Goal: Find specific page/section: Find specific page/section

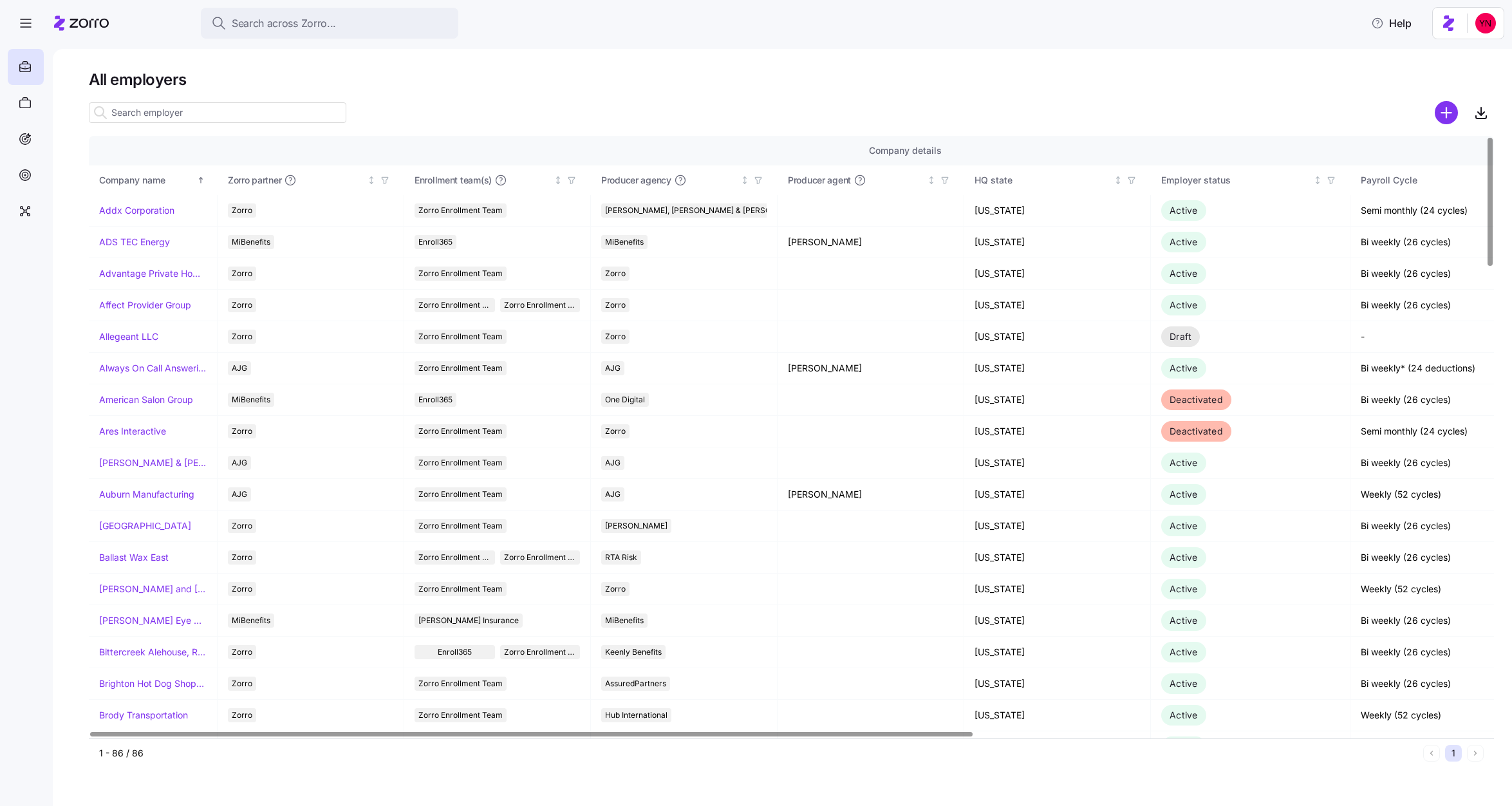
click at [221, 112] on input at bounding box center [217, 112] width 258 height 20
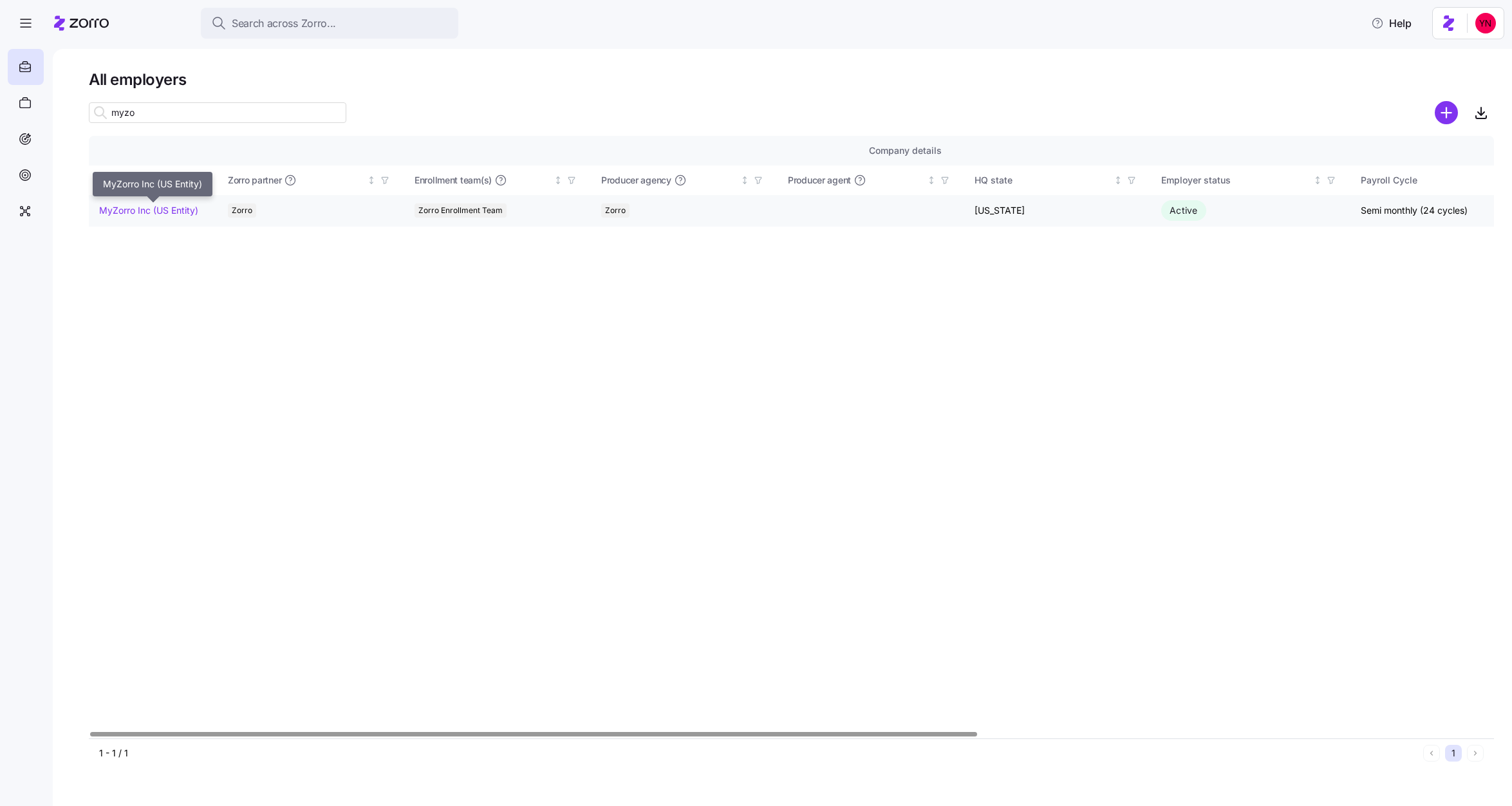
type input "myzo"
click at [161, 206] on link "MyZorro Inc (US Entity)" at bounding box center [149, 210] width 99 height 13
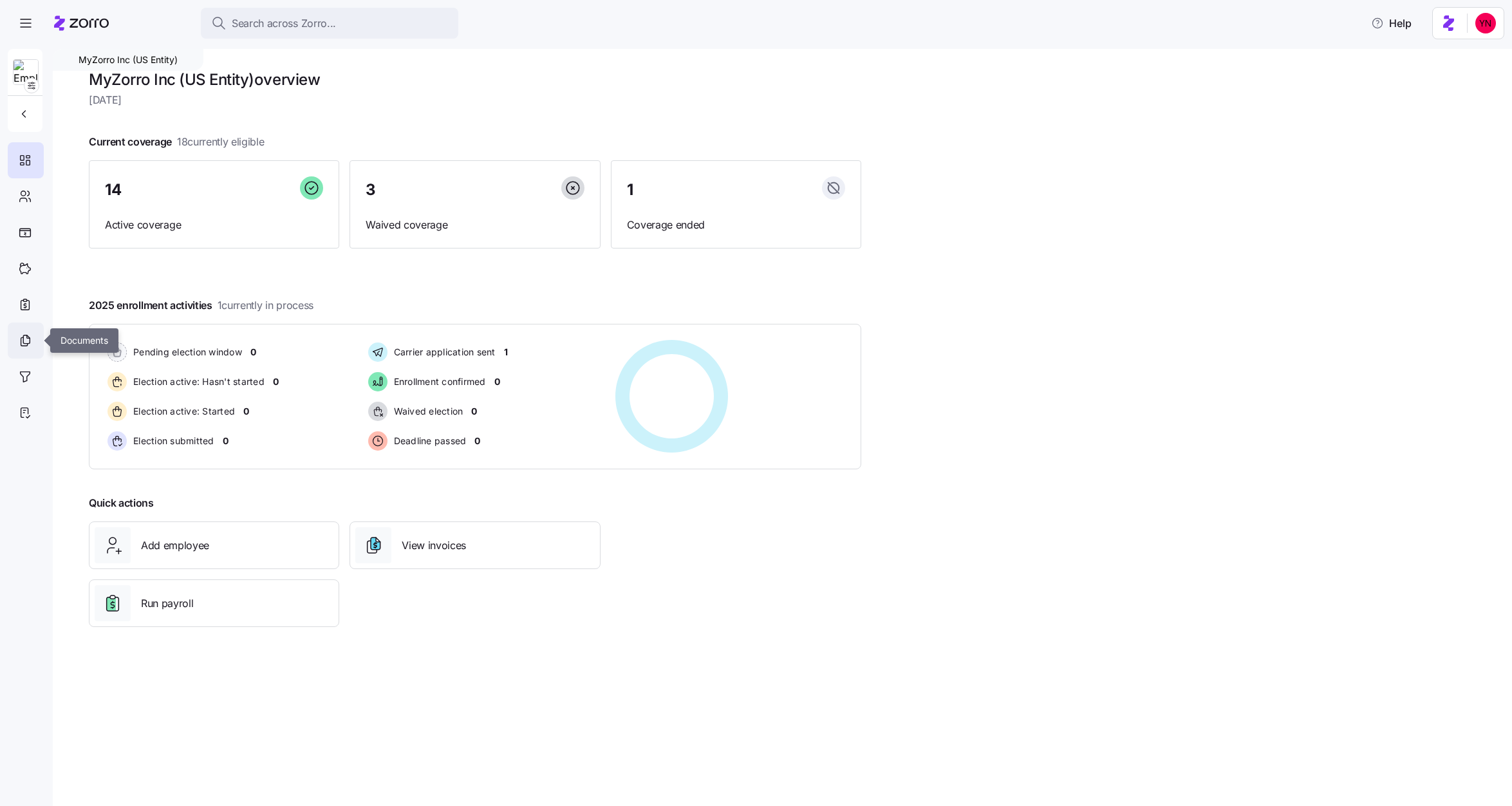
click at [26, 346] on icon at bounding box center [25, 340] width 14 height 15
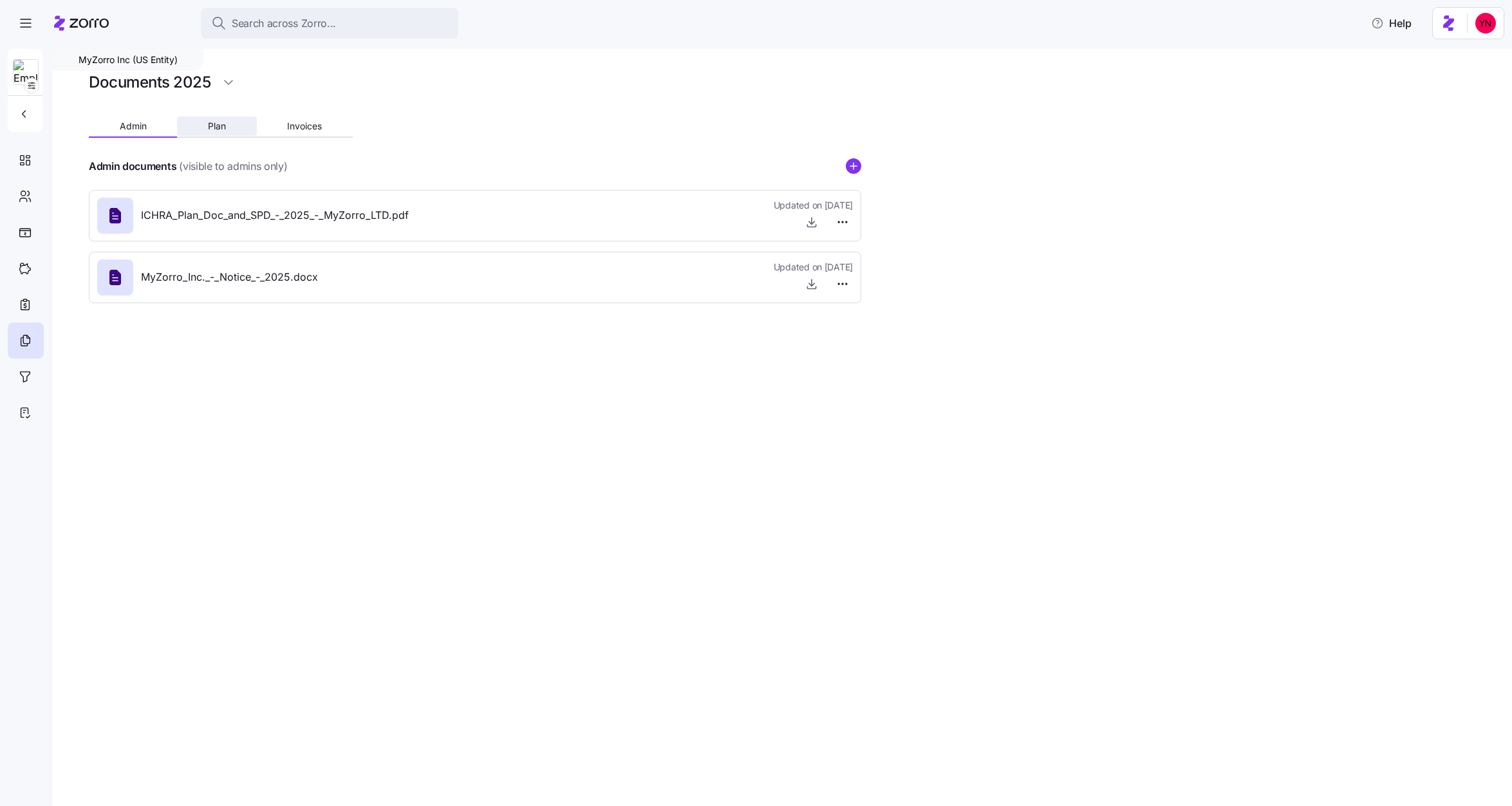
drag, startPoint x: 225, startPoint y: 120, endPoint x: 239, endPoint y: 124, distance: 14.6
click at [224, 121] on span "Plan" at bounding box center [217, 126] width 18 height 9
click at [24, 300] on icon at bounding box center [25, 304] width 14 height 15
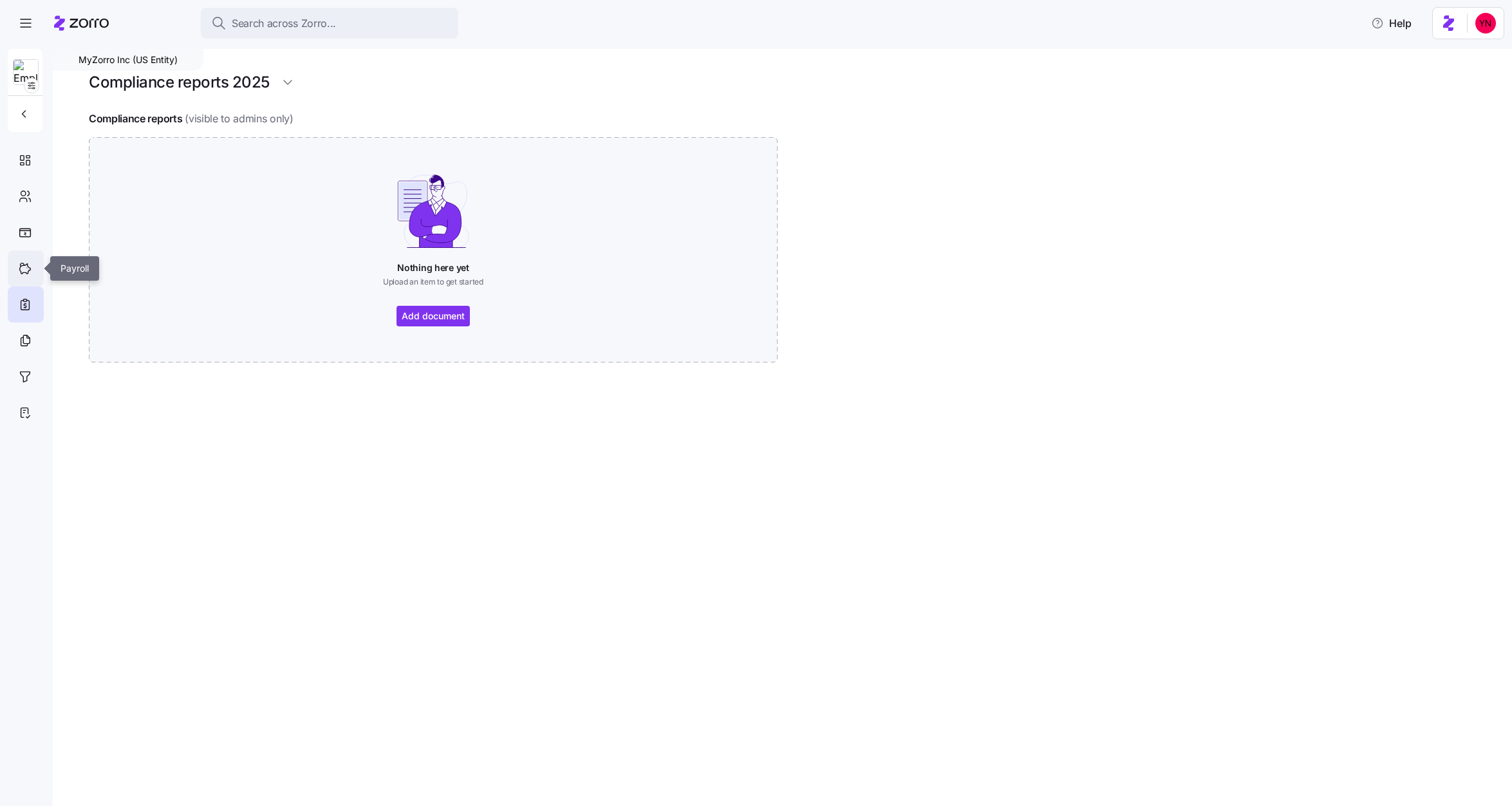
click at [28, 265] on icon at bounding box center [25, 267] width 14 height 15
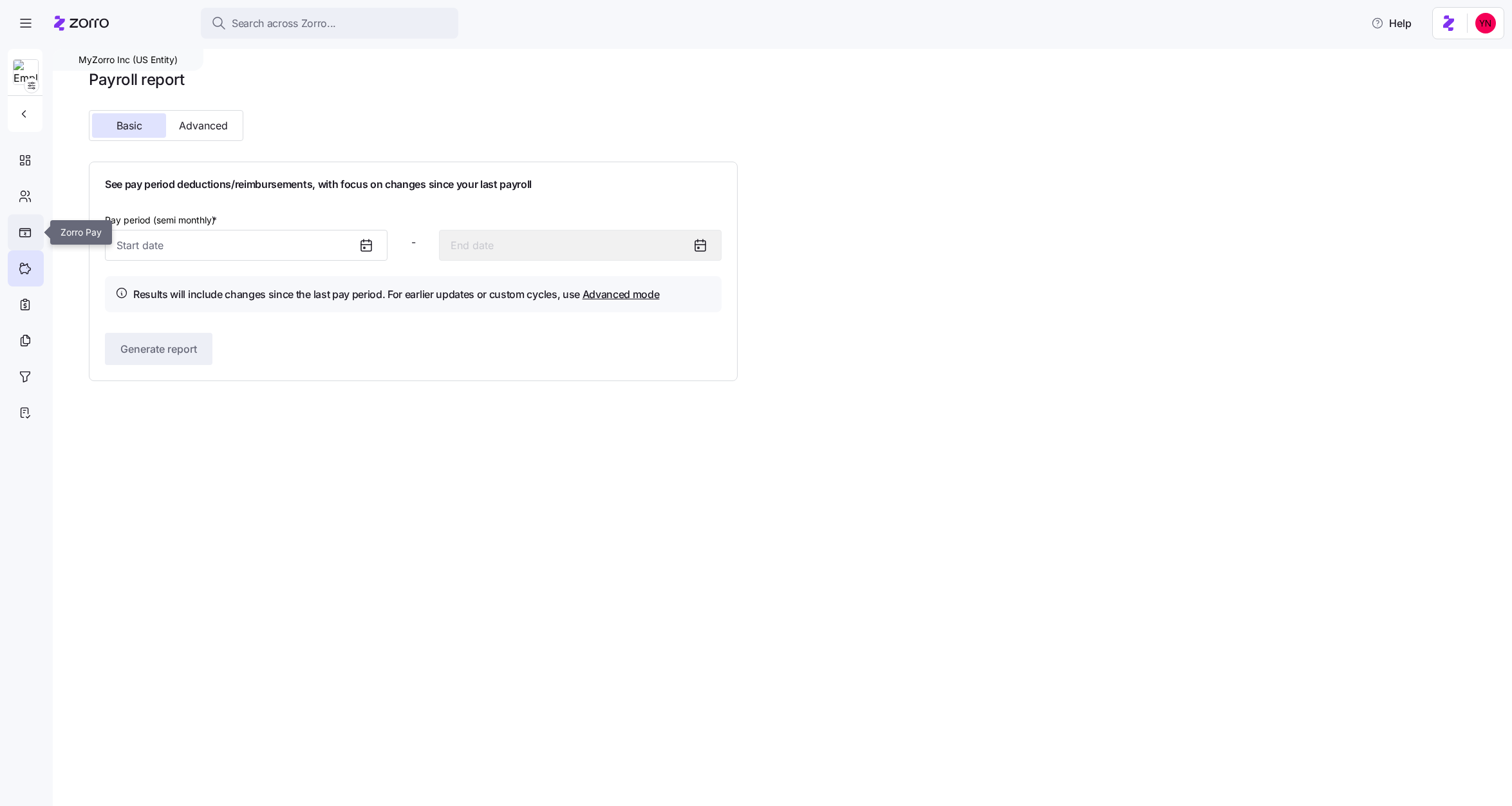
click at [23, 237] on div at bounding box center [26, 232] width 36 height 36
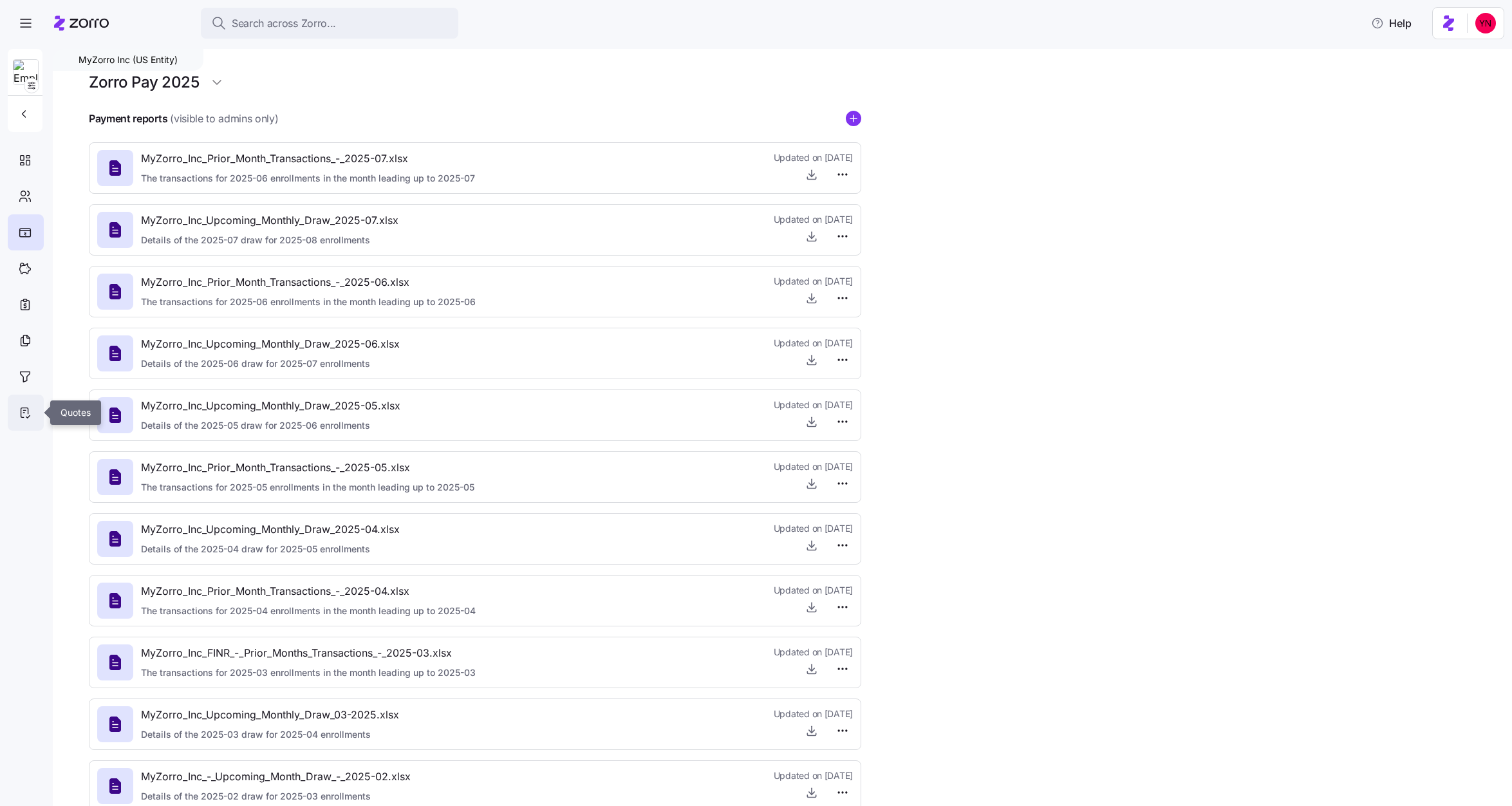
click at [24, 404] on div at bounding box center [26, 412] width 36 height 36
